Goal: Find specific page/section: Find specific page/section

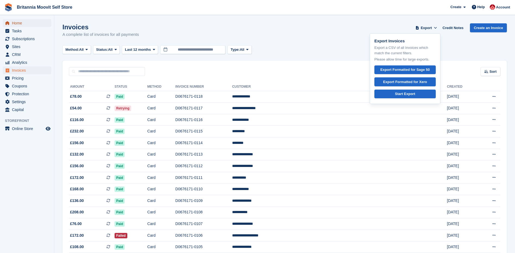
click at [17, 24] on span "Home" at bounding box center [28, 23] width 33 height 8
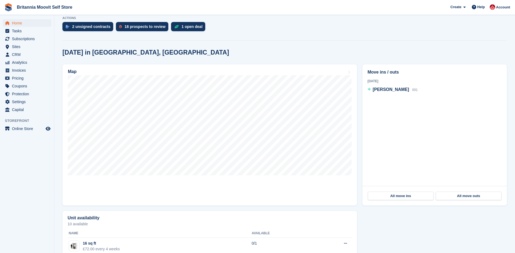
scroll to position [124, 0]
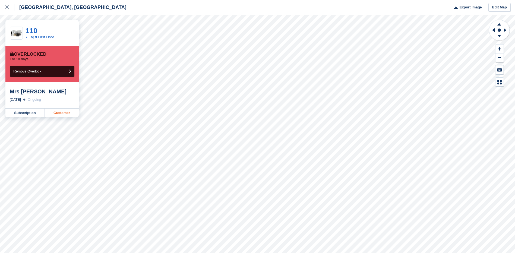
click at [61, 113] on link "Customer" at bounding box center [62, 113] width 34 height 9
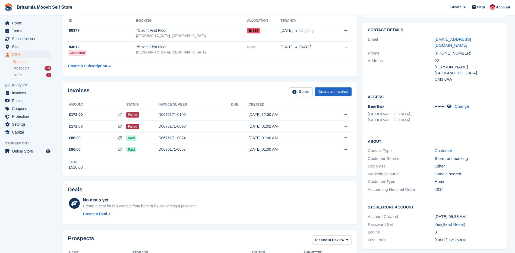
scroll to position [1, 0]
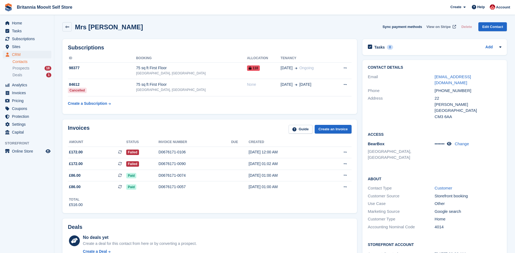
click at [436, 27] on span "View on Stripe" at bounding box center [438, 26] width 24 height 5
click at [342, 86] on button at bounding box center [345, 85] width 10 height 8
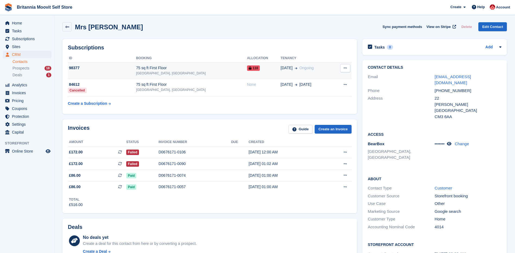
click at [343, 71] on button at bounding box center [345, 68] width 10 height 8
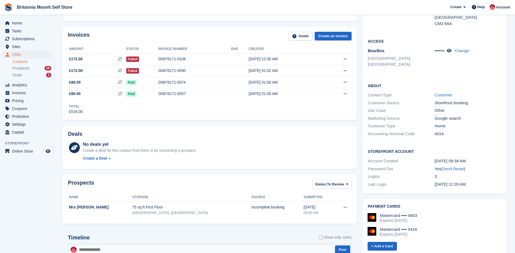
scroll to position [0, 0]
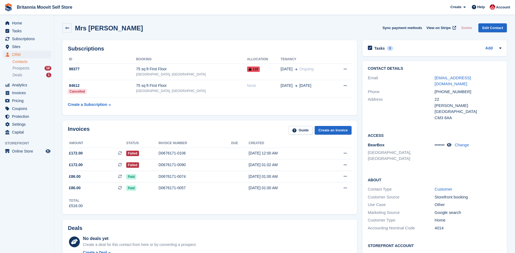
click at [514, 14] on span "Britannia Moovit Self Store Create Subscription Invoice Contact Deal Discount P…" at bounding box center [257, 7] width 515 height 15
